Goal: Task Accomplishment & Management: Use online tool/utility

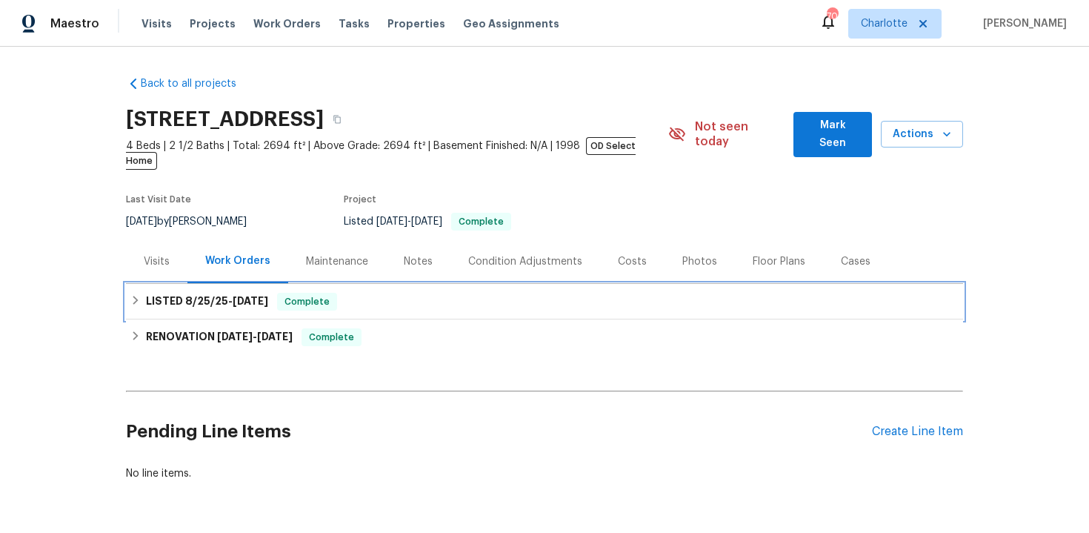
click at [673, 293] on div "LISTED [DATE] - [DATE] Complete" at bounding box center [544, 302] width 829 height 18
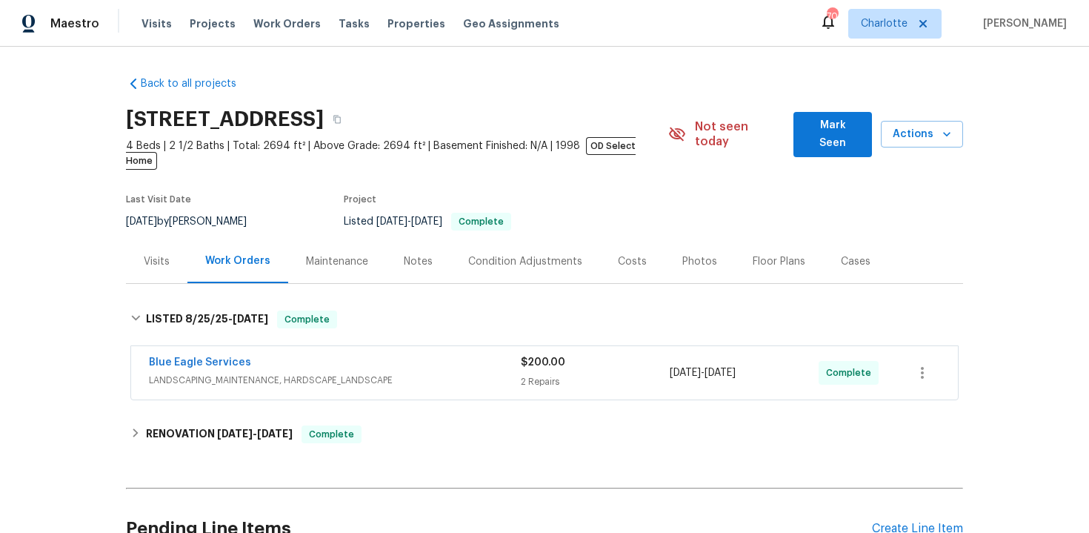
click at [1042, 208] on div "Back to all projects [STREET_ADDRESS] 4 Beds | 2 1/2 Baths | Total: 2694 ft² | …" at bounding box center [544, 290] width 1089 height 486
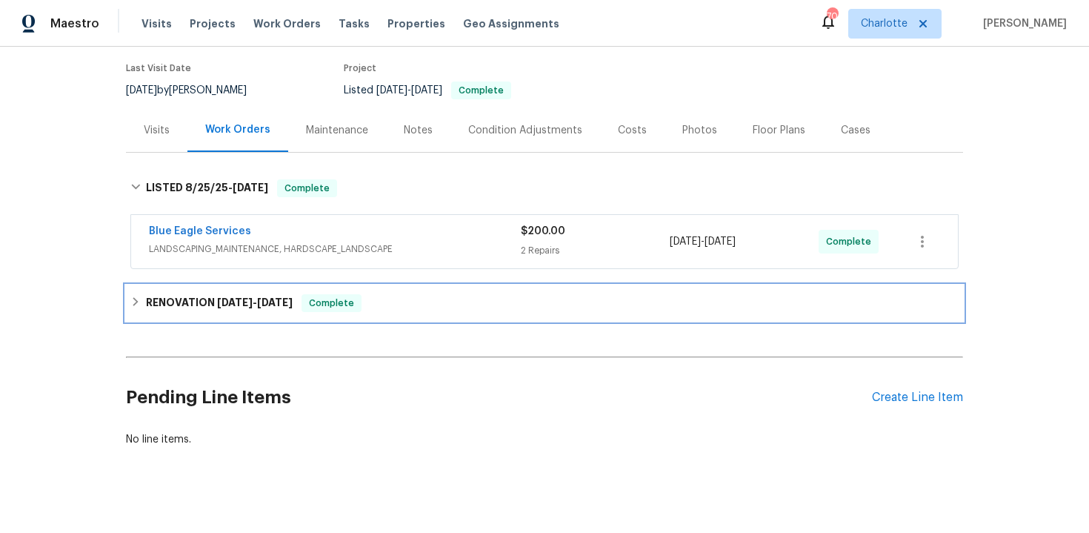
click at [699, 294] on div "RENOVATION [DATE] - [DATE] Complete" at bounding box center [544, 303] width 829 height 18
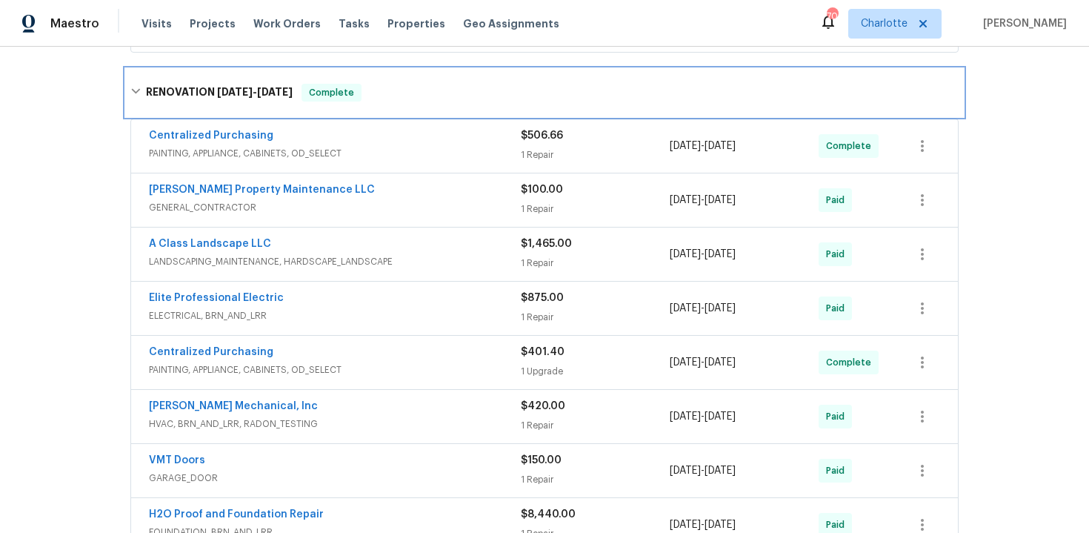
scroll to position [353, 0]
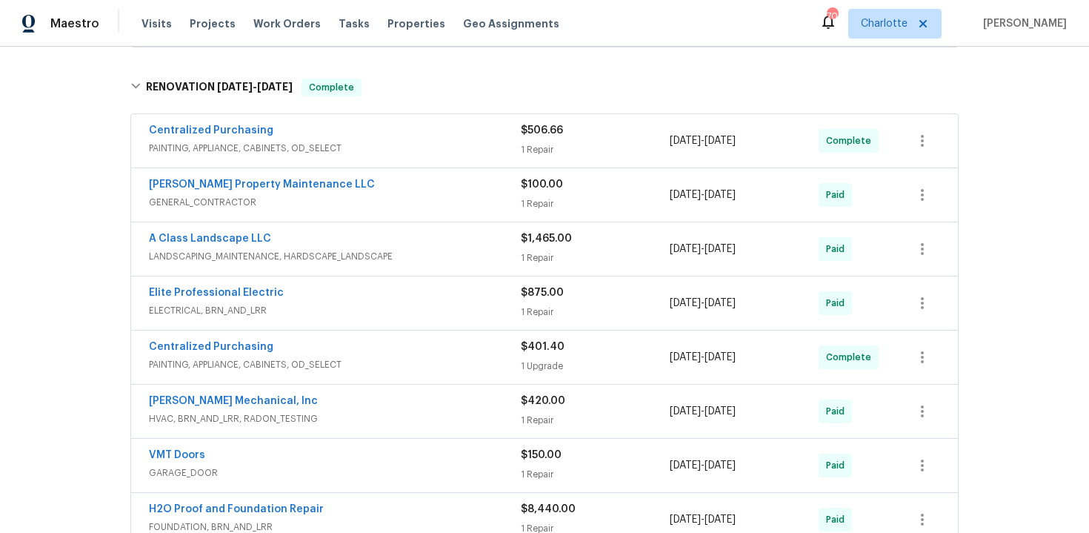
click at [995, 247] on div "Back to all projects [STREET_ADDRESS] 4 Beds | 2 1/2 Baths | Total: 2694 ft² | …" at bounding box center [544, 290] width 1089 height 486
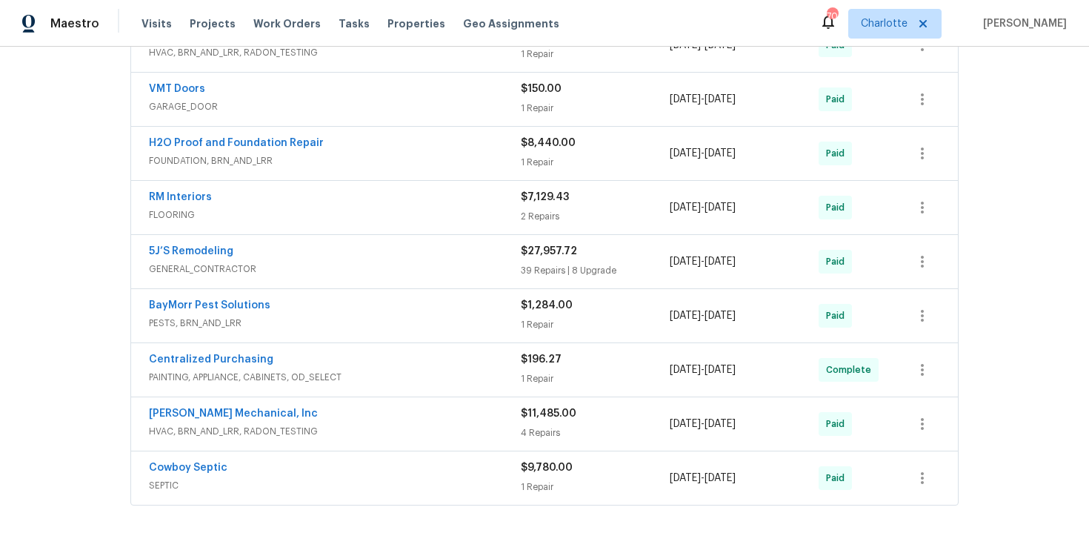
scroll to position [722, 0]
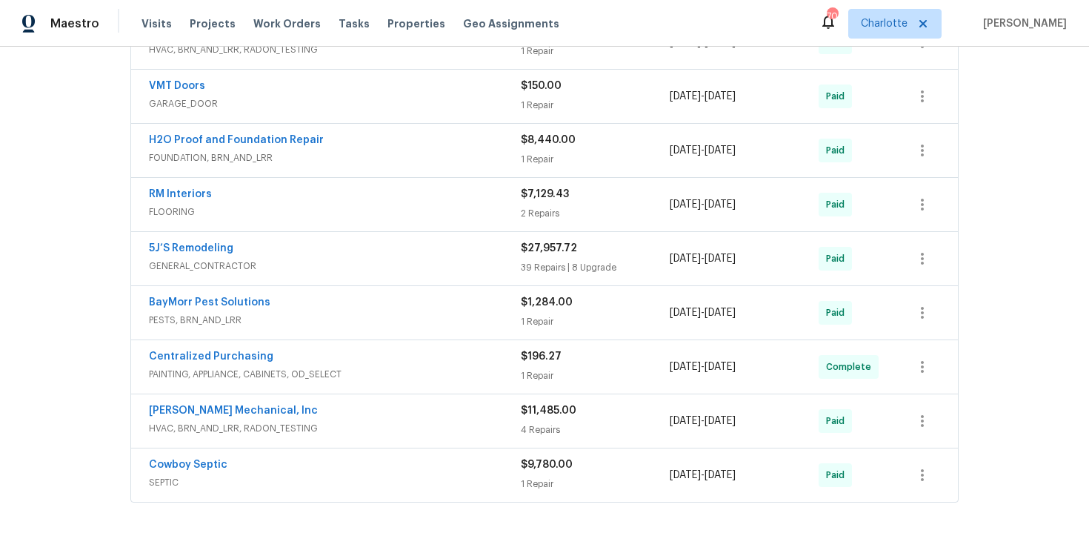
click at [275, 457] on div "Cowboy Septic" at bounding box center [335, 466] width 372 height 18
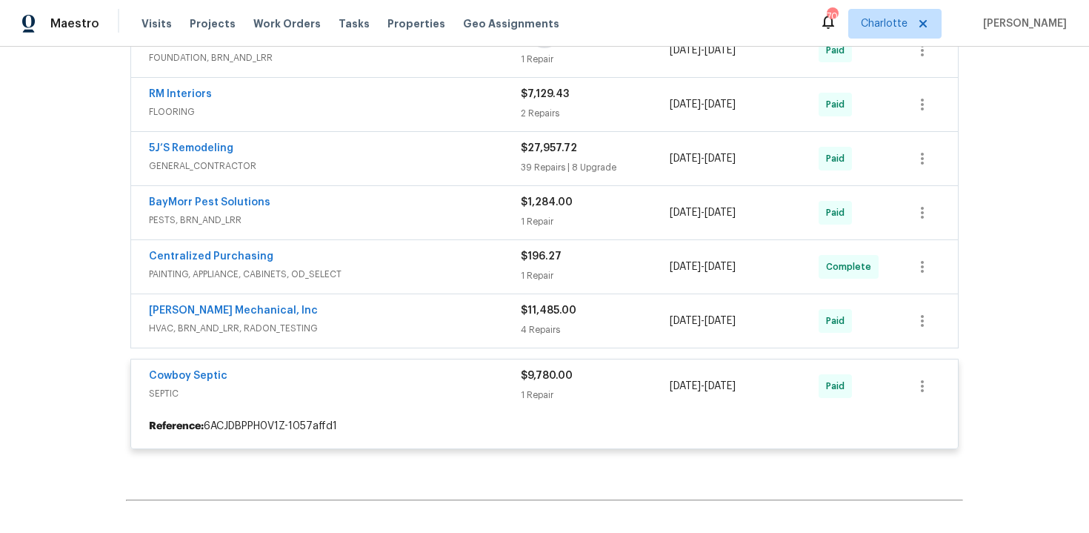
scroll to position [952, 0]
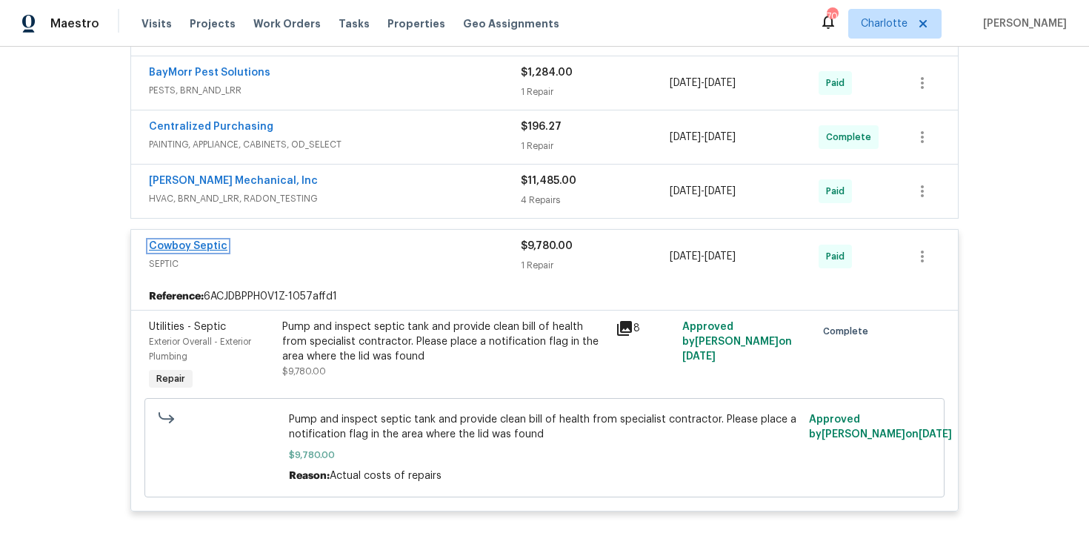
click at [210, 241] on link "Cowboy Septic" at bounding box center [188, 246] width 79 height 10
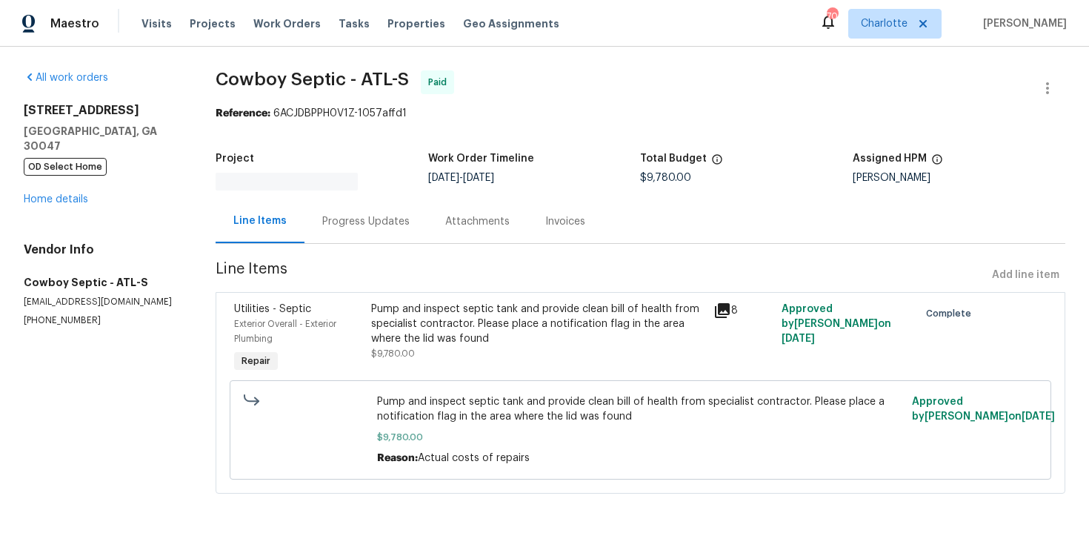
click at [528, 219] on div "Invoices" at bounding box center [566, 221] width 76 height 44
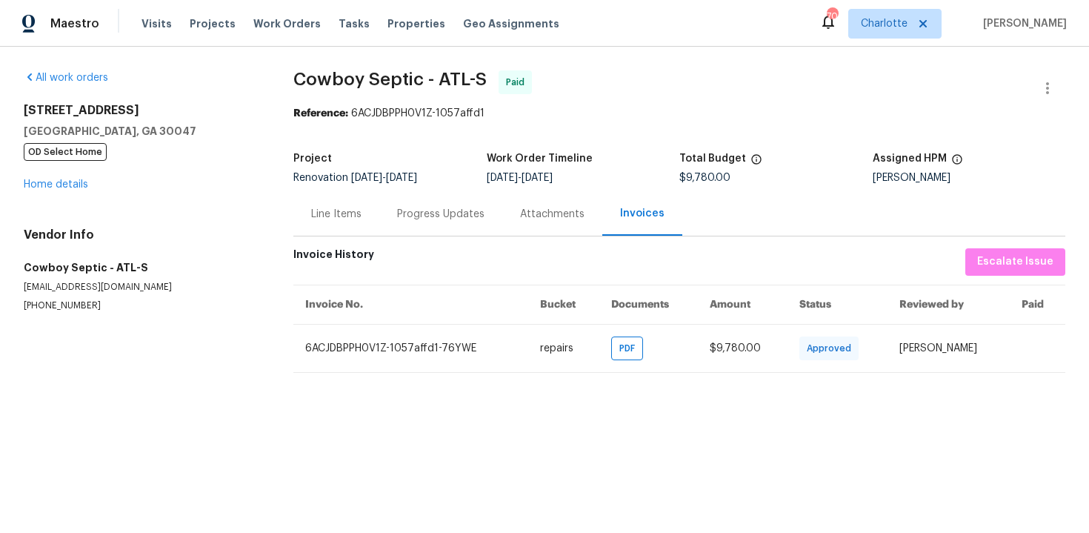
click at [842, 199] on div "Line Items Progress Updates Attachments Invoices" at bounding box center [679, 214] width 772 height 44
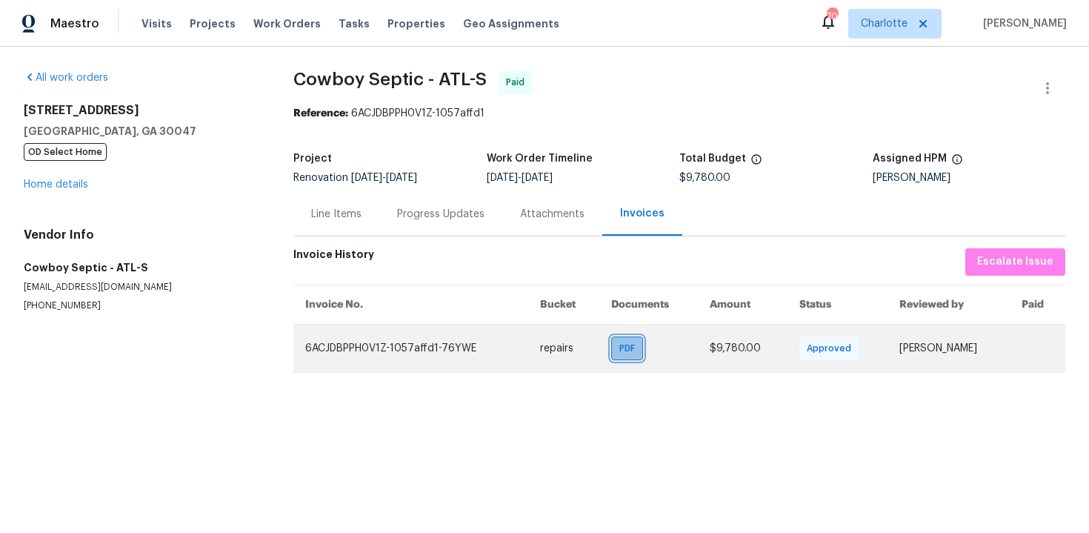
click at [620, 351] on span "PDF" at bounding box center [630, 348] width 21 height 15
